Goal: Transaction & Acquisition: Purchase product/service

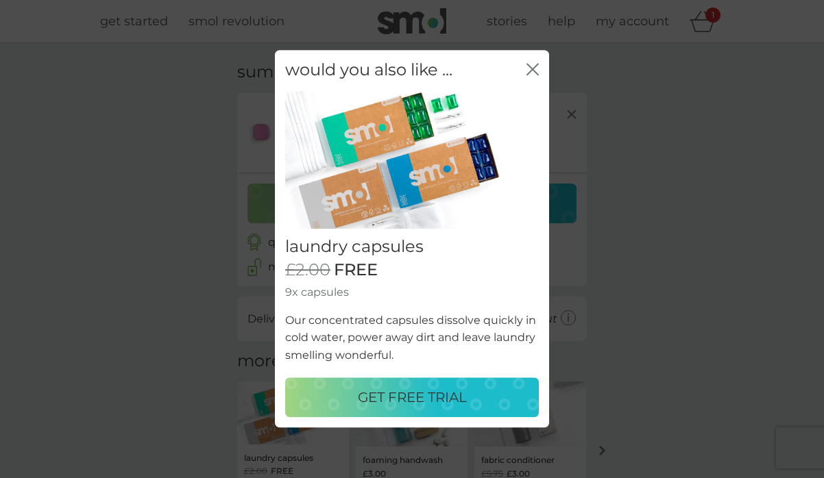
click at [532, 73] on icon "close" at bounding box center [532, 69] width 12 height 12
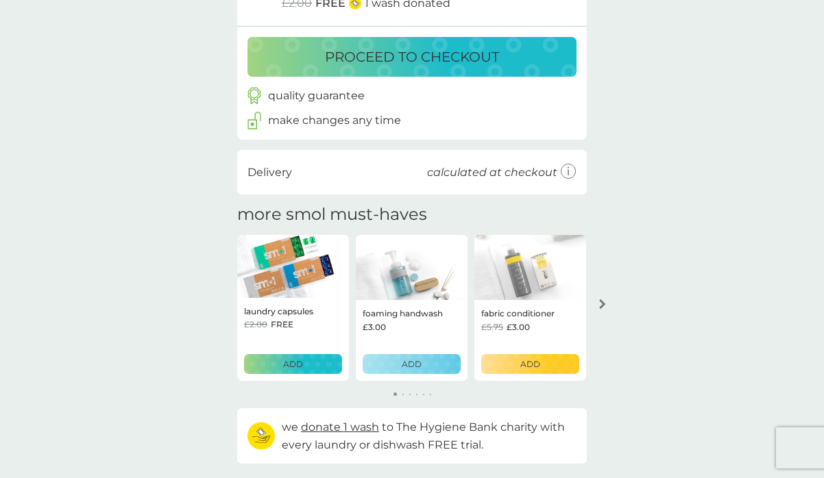
scroll to position [155, 0]
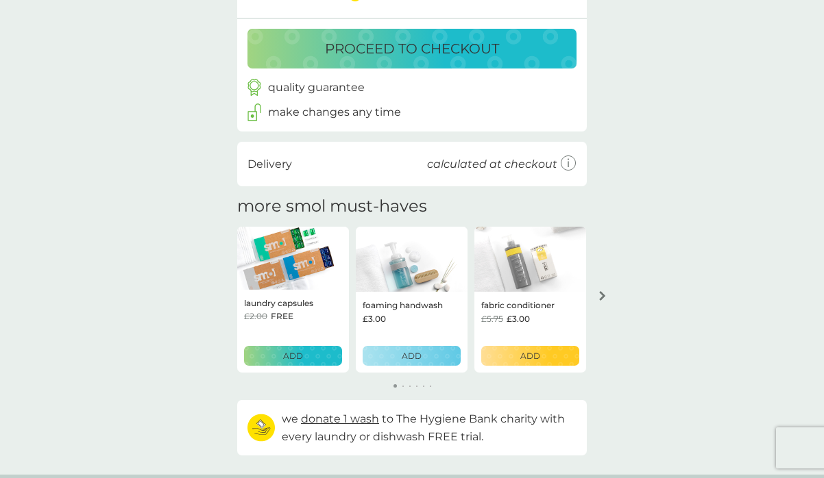
click at [532, 271] on img at bounding box center [530, 260] width 112 height 66
click at [531, 267] on img at bounding box center [530, 260] width 112 height 66
click at [527, 278] on img at bounding box center [530, 260] width 112 height 66
click at [533, 351] on p "ADD" at bounding box center [530, 355] width 20 height 13
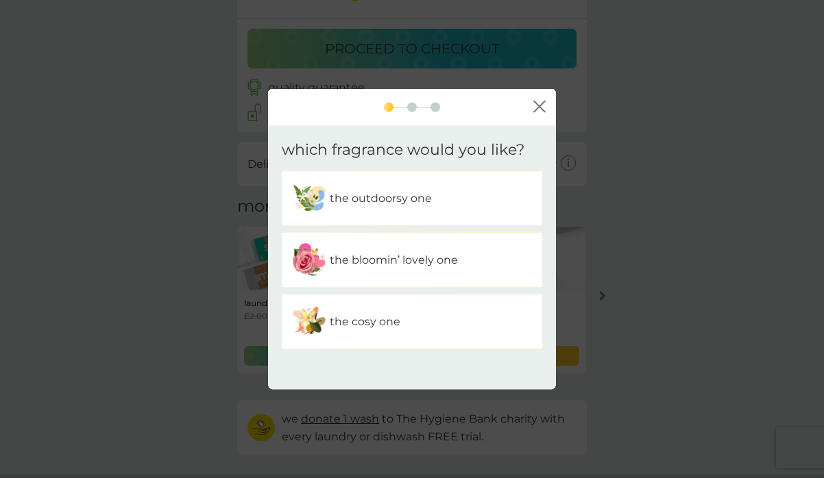
click at [540, 103] on icon "close" at bounding box center [539, 106] width 12 height 12
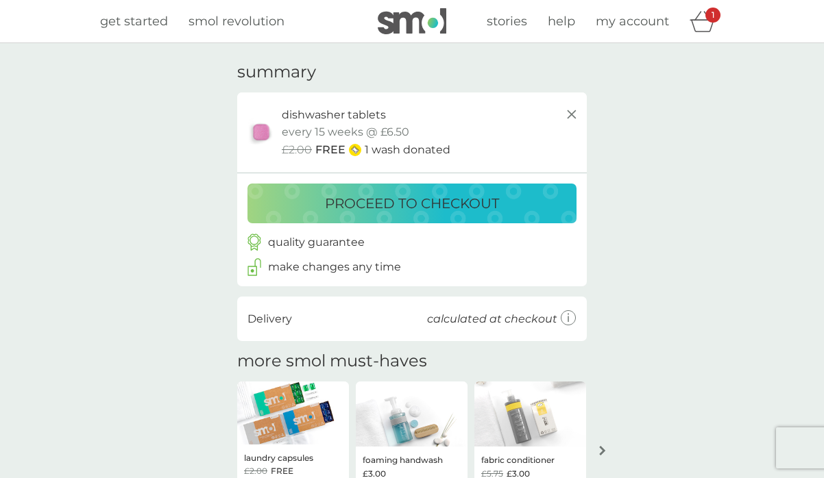
scroll to position [0, 0]
click at [401, 21] on img at bounding box center [412, 21] width 69 height 26
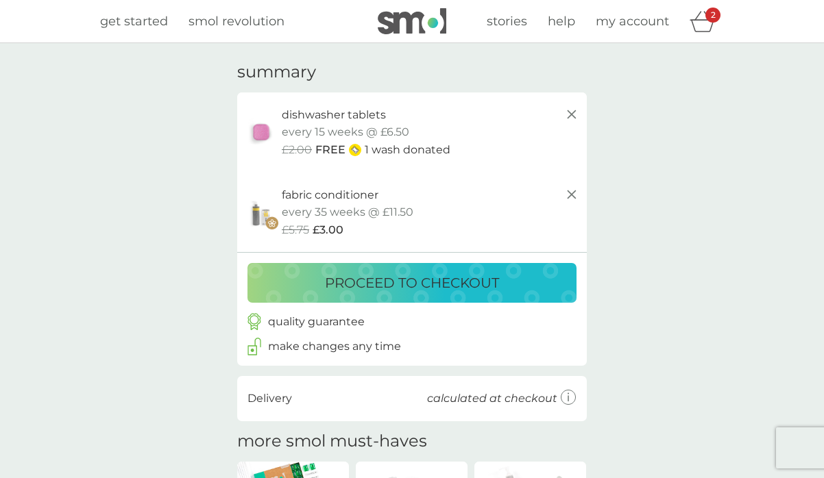
click at [273, 210] on img at bounding box center [261, 212] width 34 height 34
click at [571, 116] on icon at bounding box center [571, 114] width 16 height 16
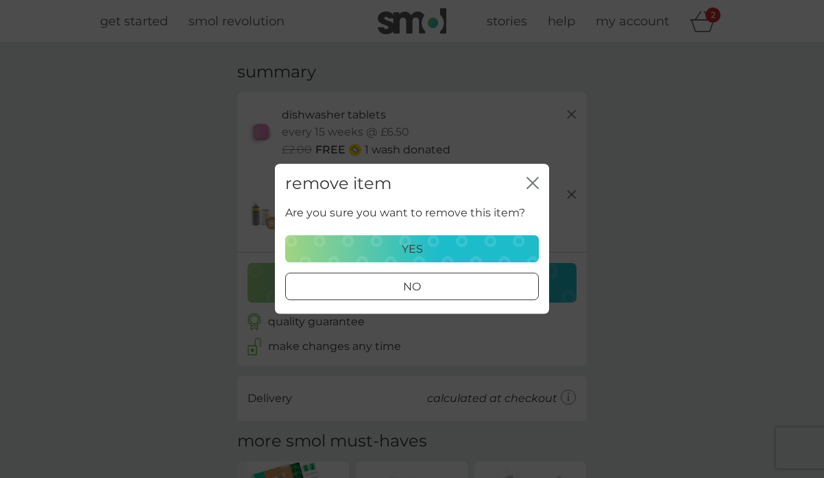
click at [409, 251] on p "yes" at bounding box center [412, 250] width 21 height 18
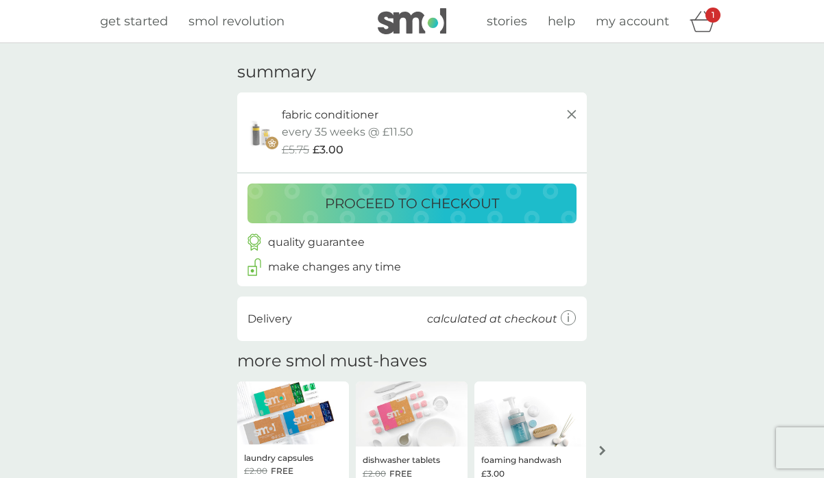
click at [138, 22] on span "get started" at bounding box center [134, 21] width 68 height 15
